Goal: Check status

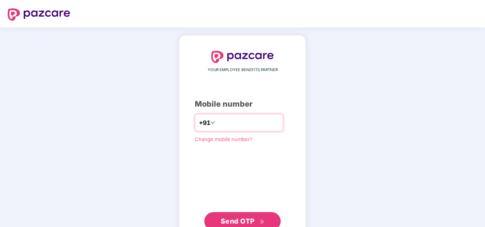
click at [217, 121] on input "**********" at bounding box center [248, 123] width 63 height 12
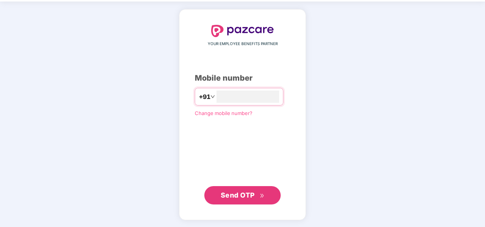
type input "**********"
click at [228, 195] on span "Send OTP" at bounding box center [238, 195] width 34 height 8
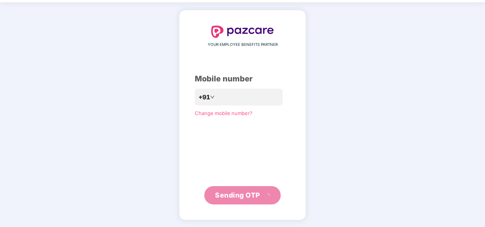
scroll to position [22, 0]
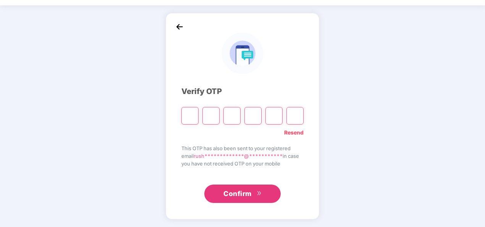
type input "*"
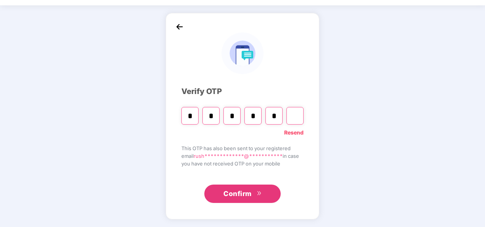
type input "*"
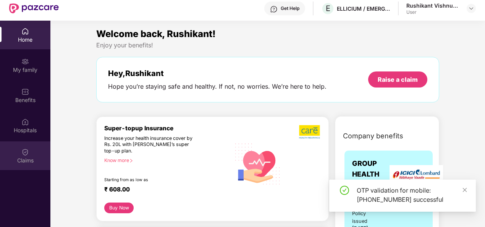
click at [27, 152] on img at bounding box center [25, 152] width 8 height 8
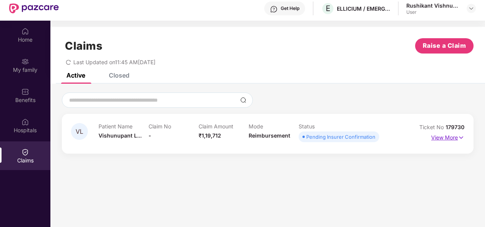
click at [454, 138] on p "View More" at bounding box center [447, 136] width 33 height 10
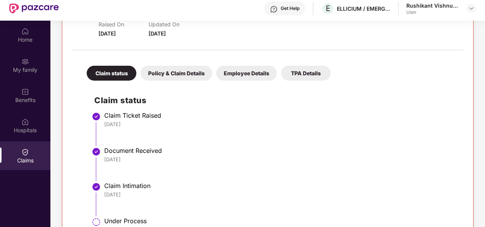
scroll to position [138, 0]
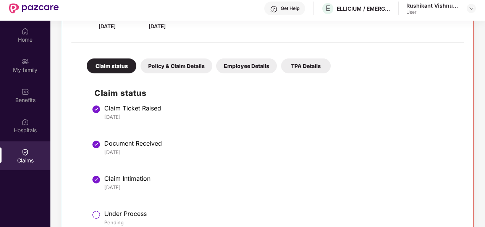
click at [177, 68] on div "Policy & Claim Details" at bounding box center [177, 65] width 72 height 15
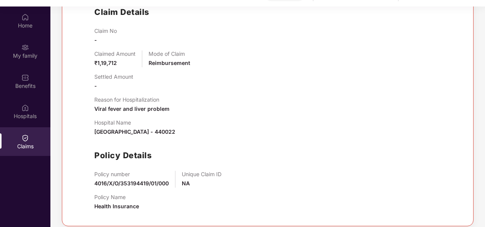
scroll to position [43, 0]
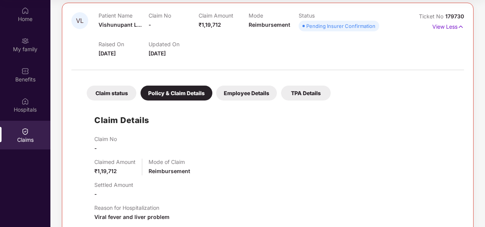
click at [247, 93] on div "Employee Details" at bounding box center [246, 93] width 61 height 15
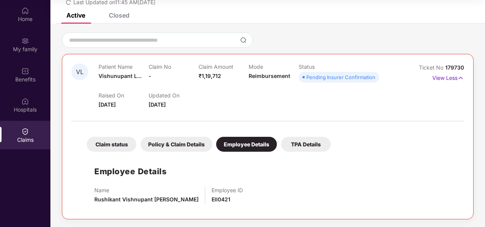
scroll to position [39, 0]
click at [314, 147] on div "TPA Details" at bounding box center [306, 144] width 50 height 15
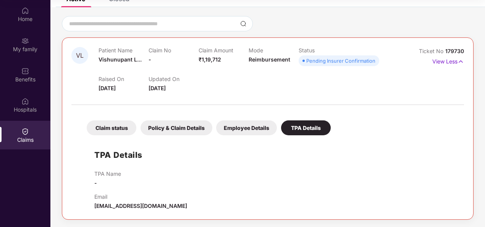
click at [111, 137] on div "Claim status Policy & Claim Details Employee Details TPA Details TPA Details TP…" at bounding box center [267, 159] width 393 height 101
click at [109, 128] on div "Claim status" at bounding box center [112, 127] width 50 height 15
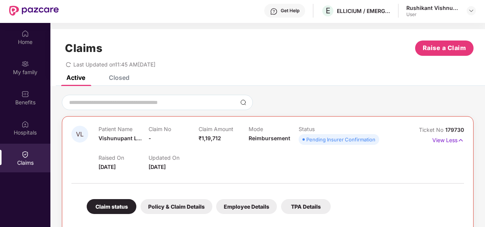
scroll to position [0, 0]
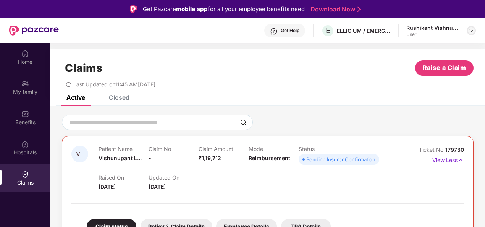
click at [470, 28] on img at bounding box center [472, 31] width 6 height 6
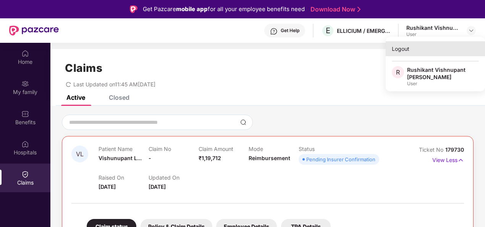
click at [402, 49] on div "Logout" at bounding box center [435, 48] width 99 height 15
